Goal: Task Accomplishment & Management: Use online tool/utility

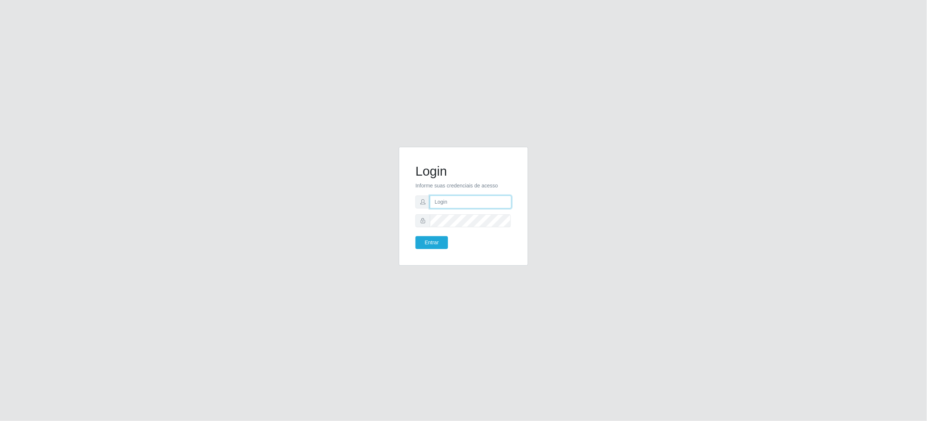
click at [464, 196] on input "text" at bounding box center [471, 202] width 82 height 13
type input "[EMAIL_ADDRESS][PERSON_NAME][DOMAIN_NAME]"
click at [415, 236] on button "Entrar" at bounding box center [431, 242] width 32 height 13
click at [432, 242] on button "Entrar" at bounding box center [431, 242] width 32 height 13
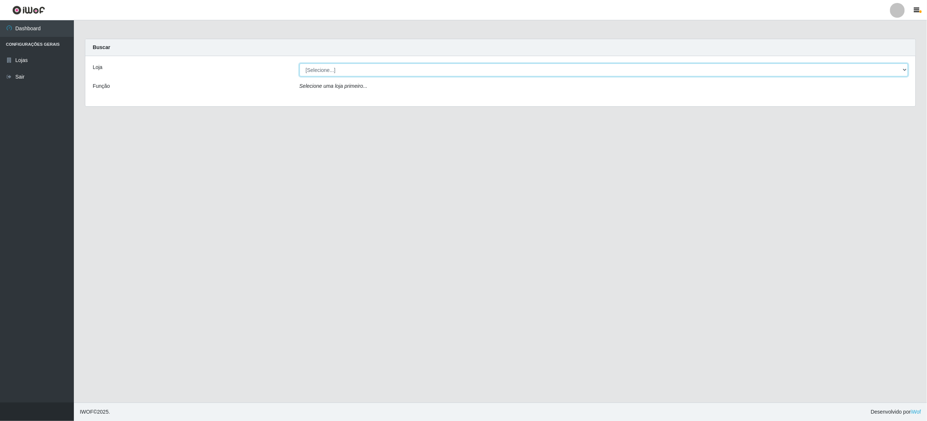
click at [543, 68] on select "[Selecione...] BomQueSó Agreste - Loja 2" at bounding box center [603, 70] width 609 height 13
select select "214"
click at [299, 64] on select "[Selecione...] BomQueSó Agreste - Loja 2" at bounding box center [603, 70] width 609 height 13
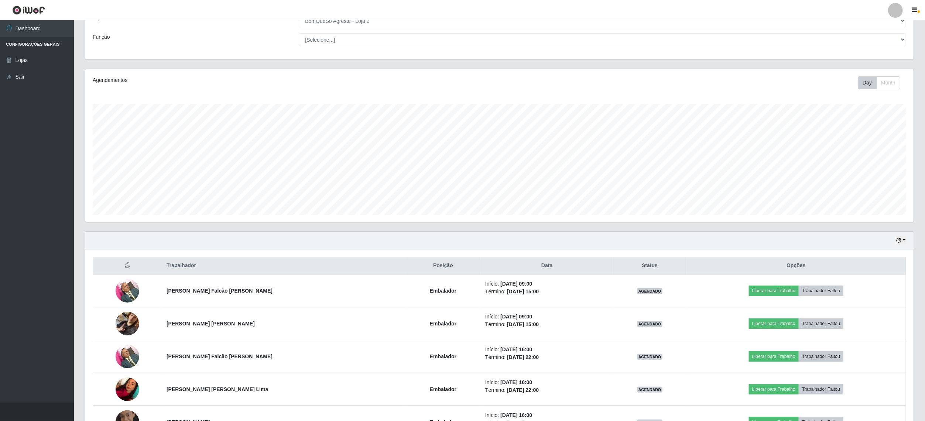
scroll to position [98, 0]
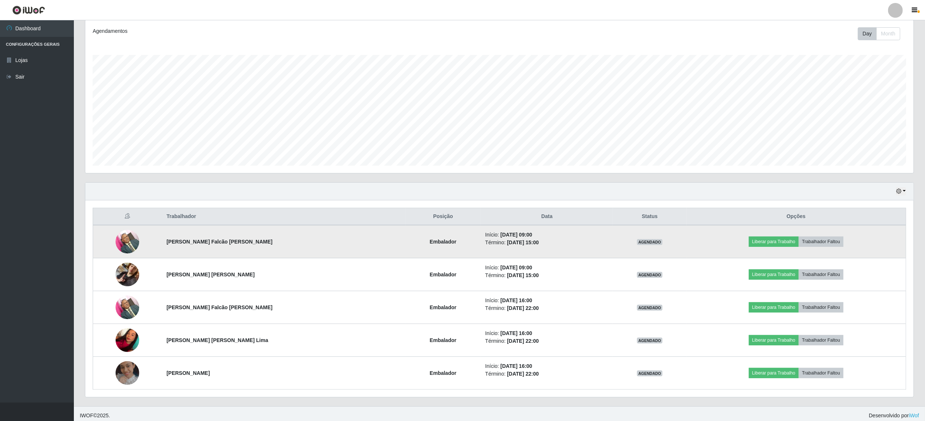
click at [130, 239] on img at bounding box center [128, 241] width 24 height 31
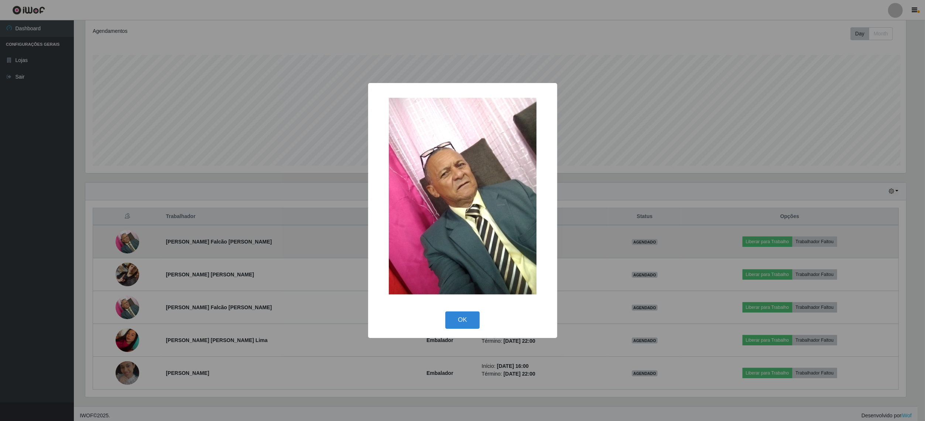
scroll to position [154, 823]
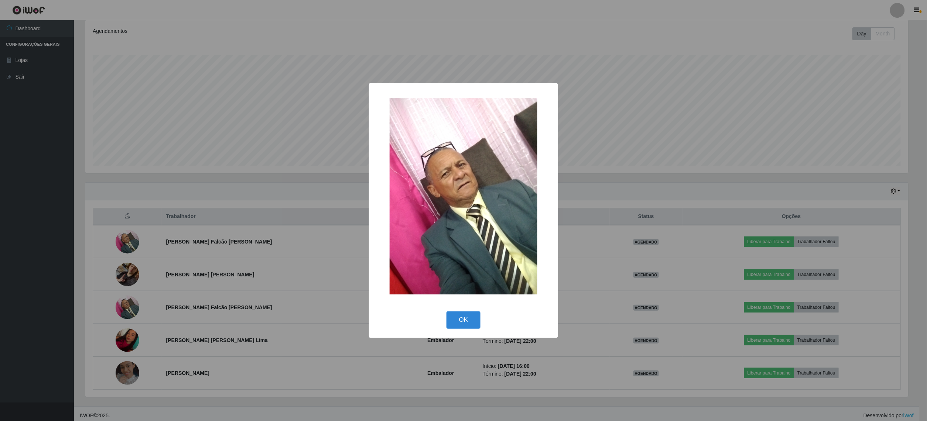
click at [130, 240] on div "× OK Cancel" at bounding box center [463, 210] width 927 height 421
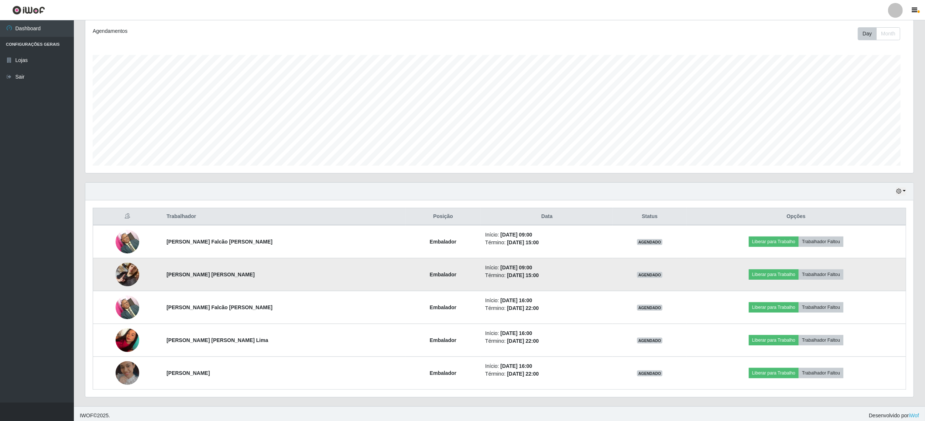
scroll to position [154, 828]
click at [136, 275] on img at bounding box center [128, 275] width 24 height 42
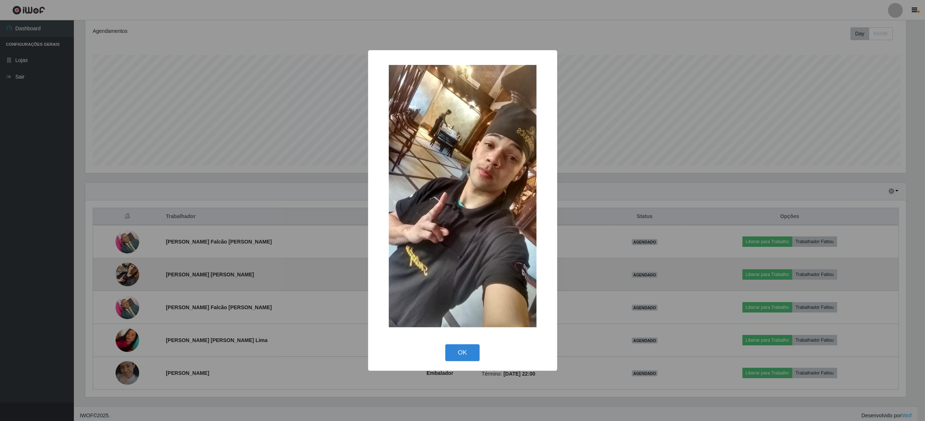
scroll to position [154, 823]
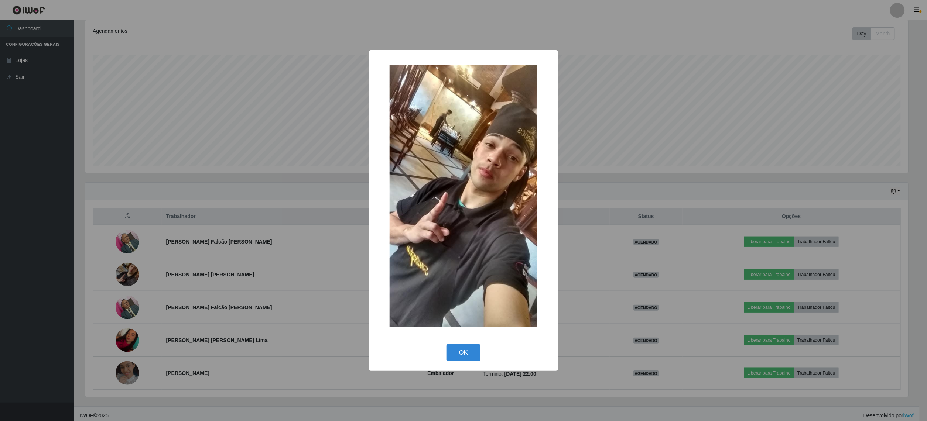
click at [143, 309] on div "× OK Cancel" at bounding box center [463, 210] width 927 height 421
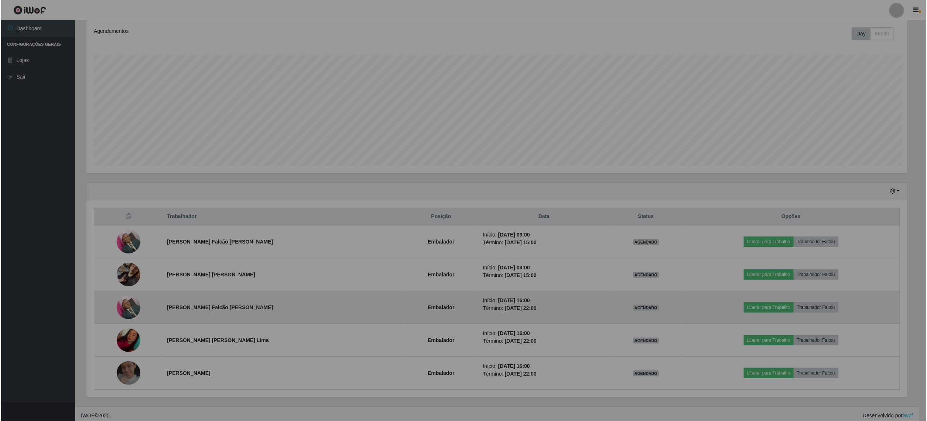
scroll to position [154, 828]
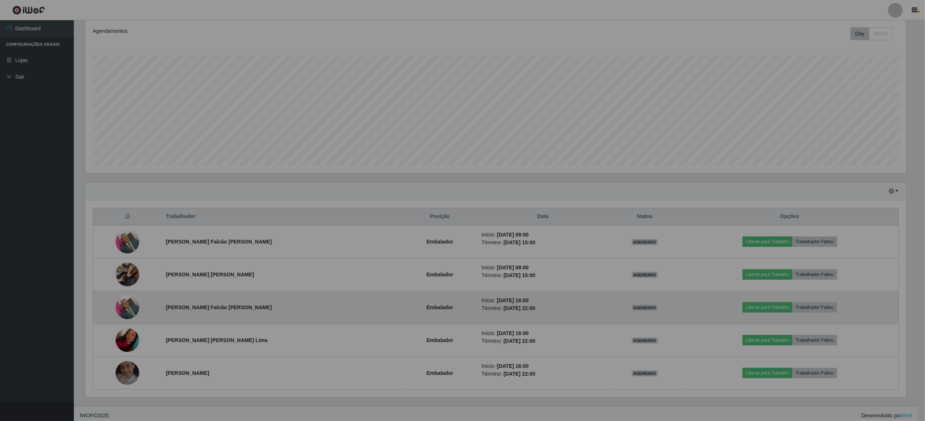
click at [130, 308] on img at bounding box center [128, 307] width 24 height 31
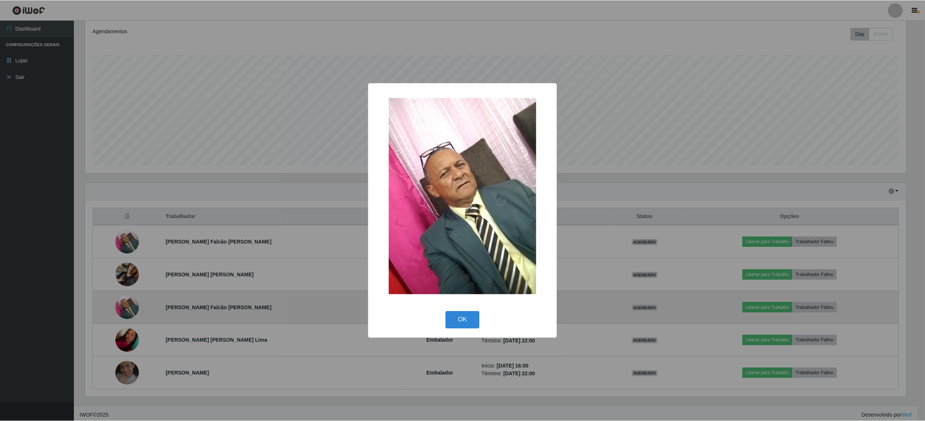
scroll to position [154, 823]
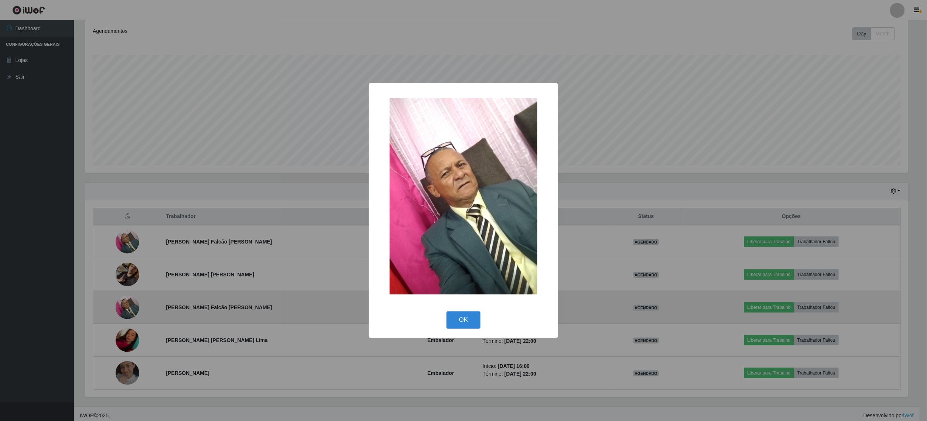
click at [130, 308] on div "× OK Cancel" at bounding box center [463, 210] width 927 height 421
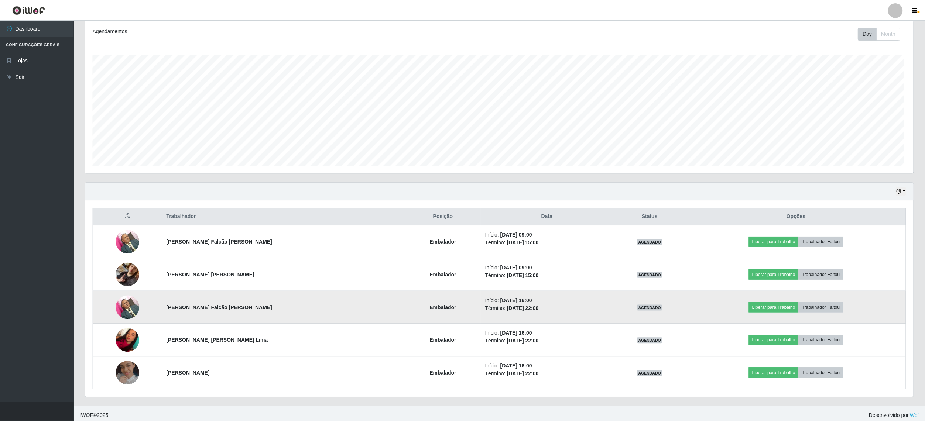
scroll to position [154, 828]
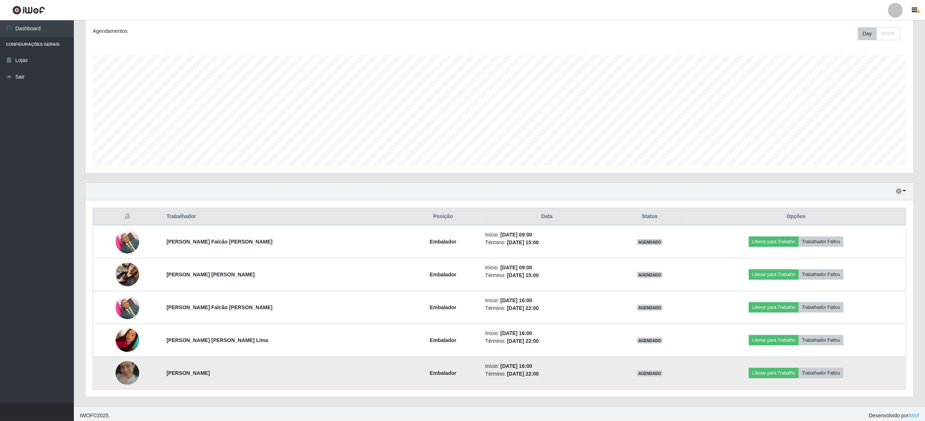
click at [129, 373] on img at bounding box center [128, 374] width 24 height 24
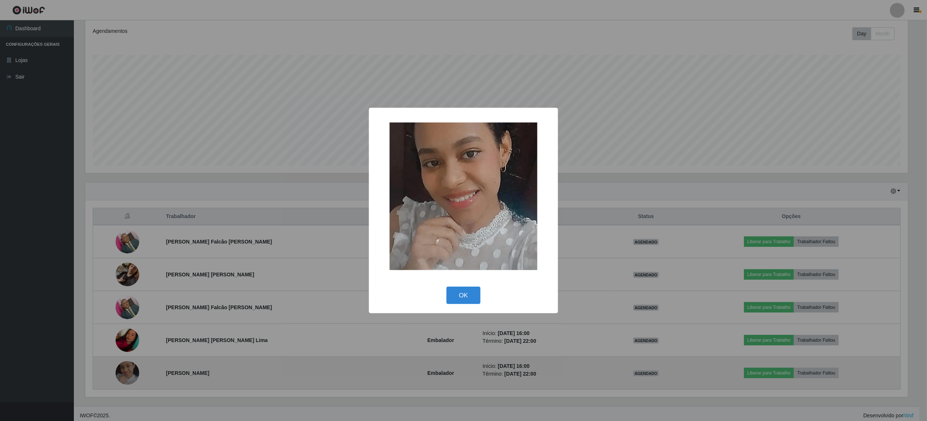
click at [129, 373] on div "× OK Cancel" at bounding box center [463, 210] width 927 height 421
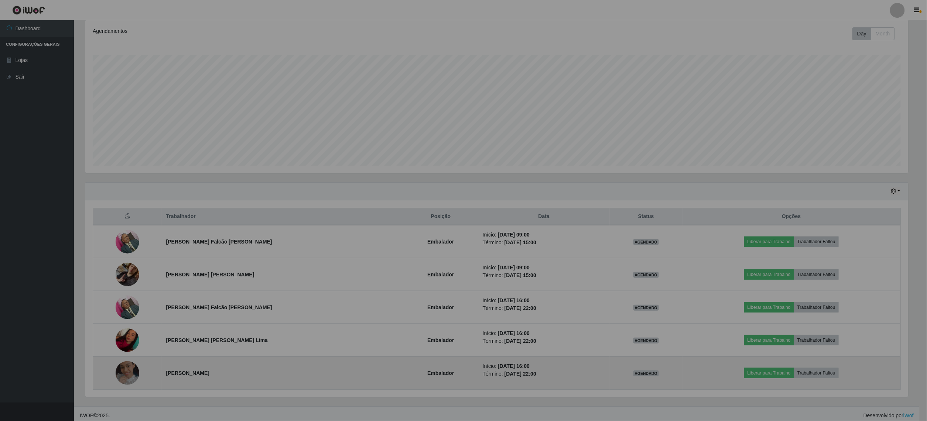
scroll to position [154, 828]
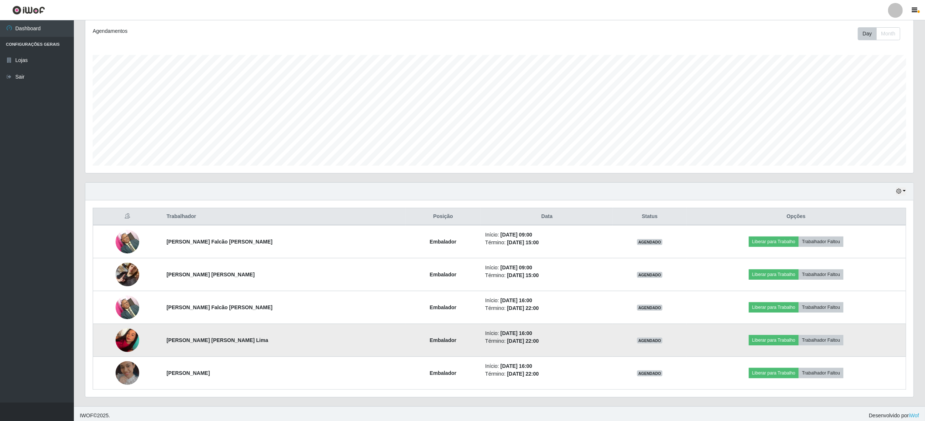
click at [129, 340] on img at bounding box center [128, 340] width 24 height 31
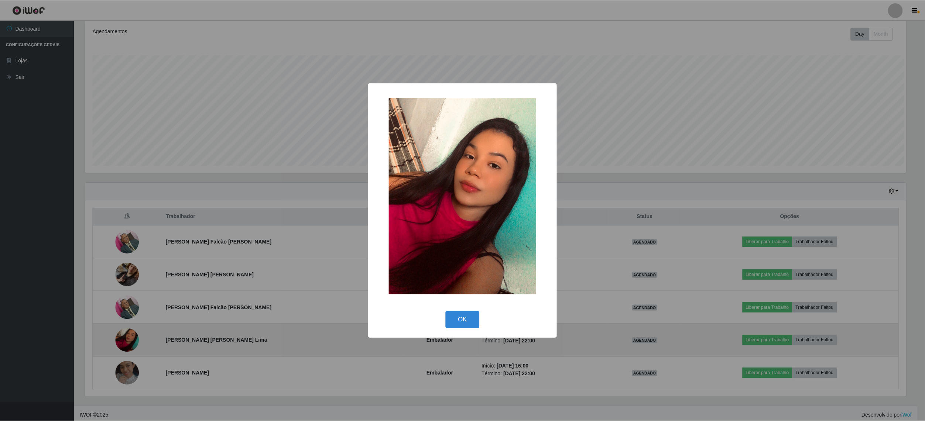
scroll to position [154, 823]
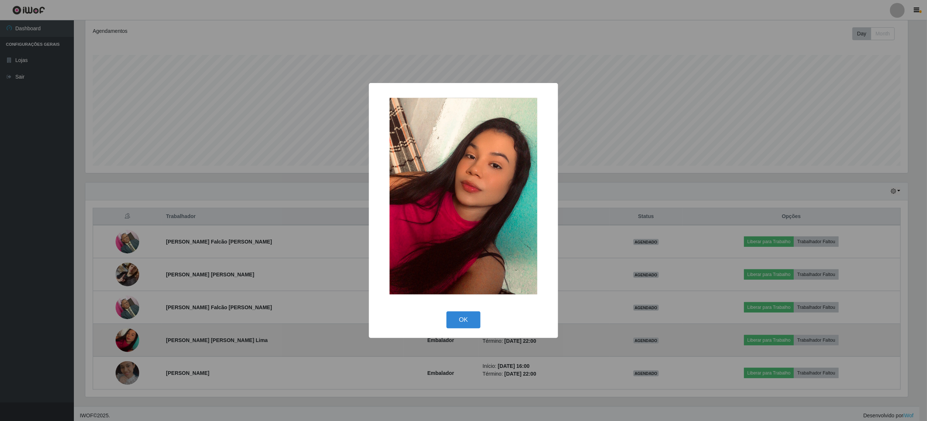
click at [129, 340] on div "× OK Cancel" at bounding box center [463, 210] width 927 height 421
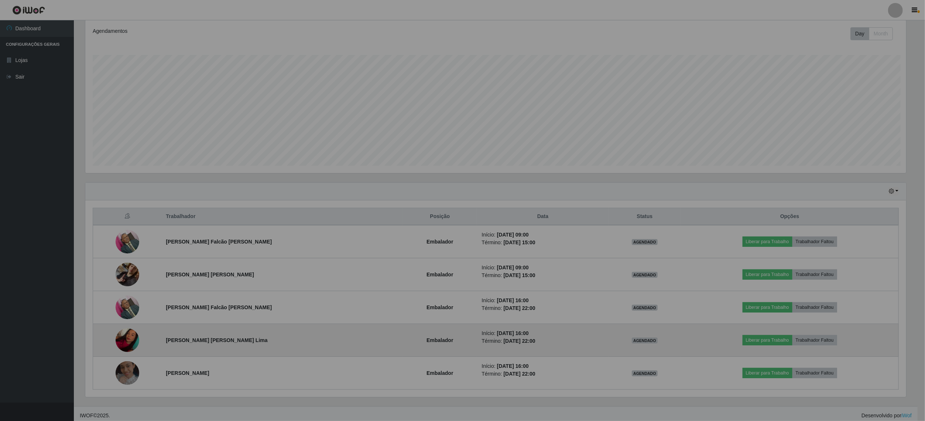
scroll to position [154, 828]
